Goal: Information Seeking & Learning: Find specific fact

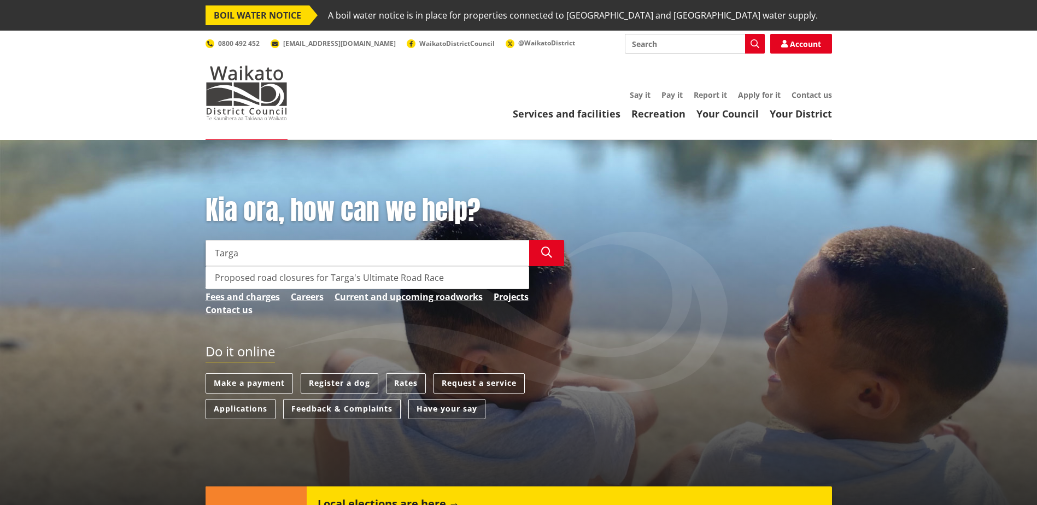
click at [318, 272] on div "Proposed road closures for Targa's Ultimate Road Race" at bounding box center [367, 278] width 322 height 22
type input "Proposed road closures for Targa's Ultimate Road Race"
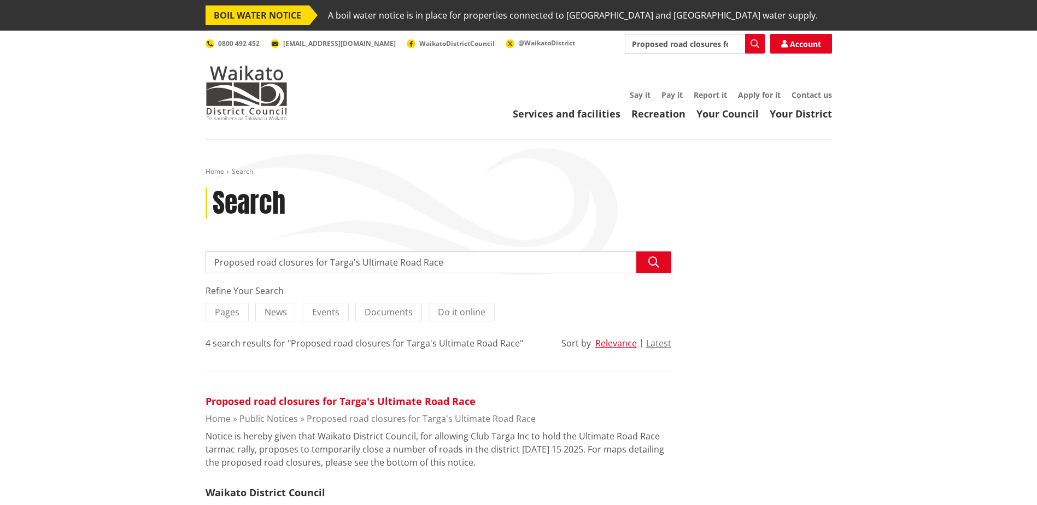
click at [276, 404] on link "Proposed road closures for Targa's Ultimate Road Race" at bounding box center [340, 401] width 270 height 13
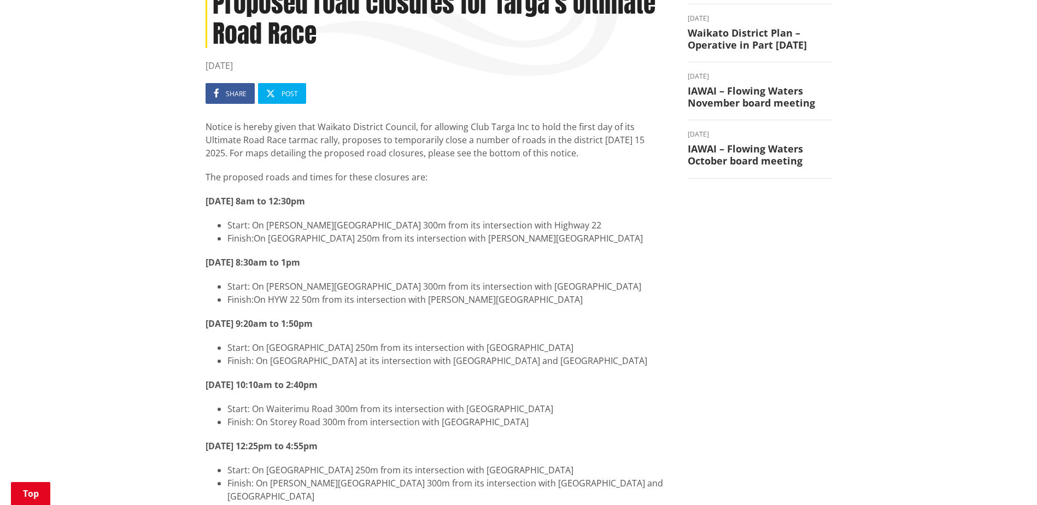
scroll to position [219, 0]
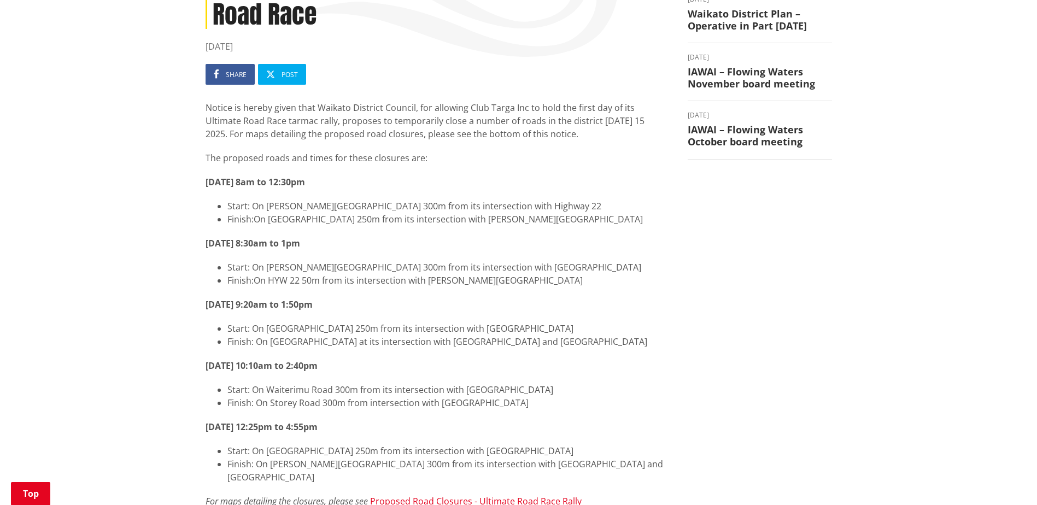
drag, startPoint x: 918, startPoint y: 273, endPoint x: 887, endPoint y: 273, distance: 31.1
click at [887, 273] on div "Home Public Notices Proposed road closures for Targa's Ultimate Road Race Propo…" at bounding box center [518, 392] width 1037 height 942
